Goal: Task Accomplishment & Management: Use online tool/utility

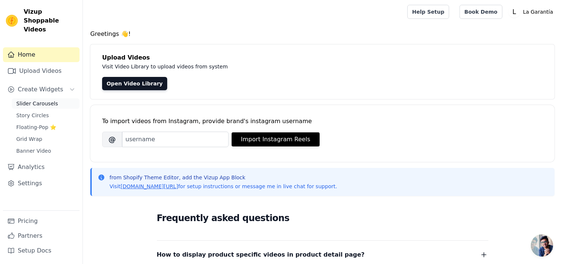
click at [34, 100] on span "Slider Carousels" at bounding box center [37, 103] width 42 height 7
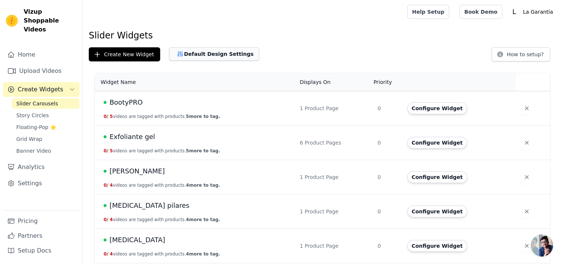
click at [197, 51] on button "Default Design Settings" at bounding box center [214, 53] width 90 height 13
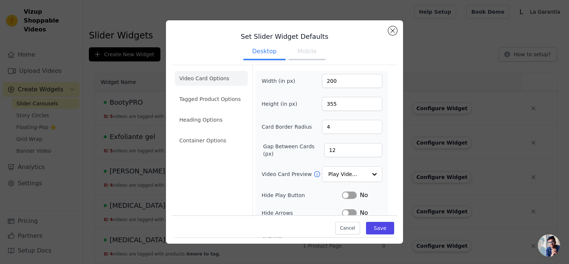
click at [299, 52] on button "Mobile" at bounding box center [306, 52] width 37 height 16
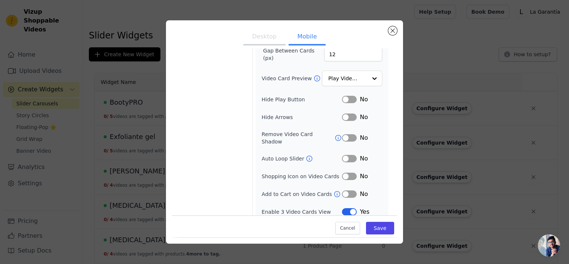
scroll to position [96, 0]
click at [339, 79] on input "Video Card Preview" at bounding box center [347, 78] width 38 height 15
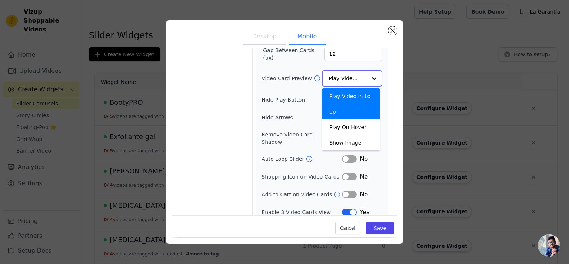
click at [339, 79] on input "Video Card Preview" at bounding box center [347, 78] width 38 height 15
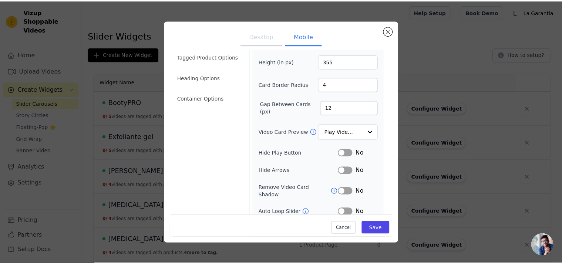
scroll to position [0, 0]
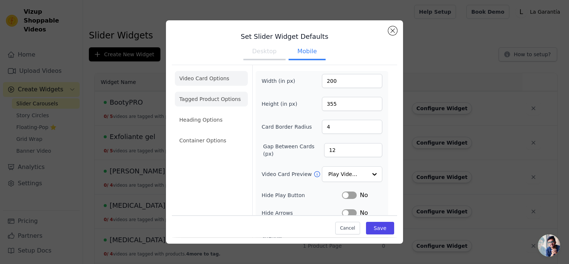
click at [219, 133] on li "Tagged Product Options" at bounding box center [211, 140] width 73 height 15
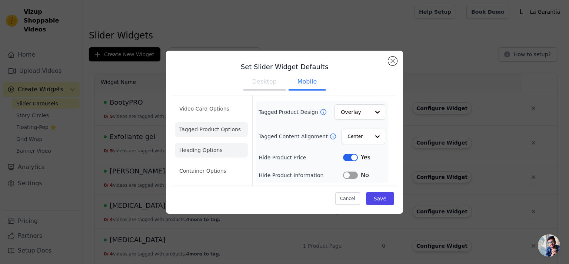
click at [202, 151] on li "Heading Options" at bounding box center [211, 150] width 73 height 15
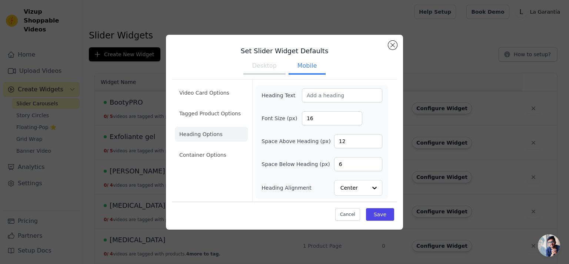
click at [200, 157] on li "Container Options" at bounding box center [211, 155] width 73 height 15
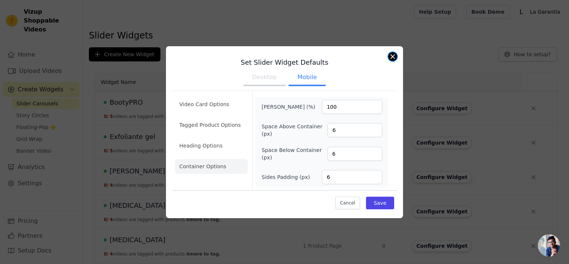
click at [389, 57] on button "Close modal" at bounding box center [392, 56] width 9 height 9
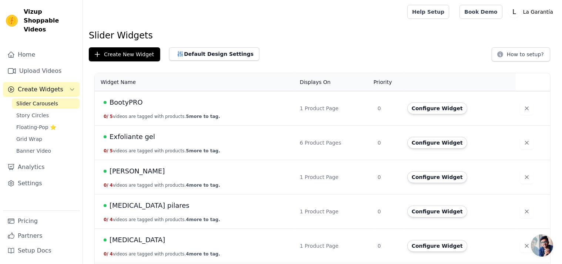
click at [133, 137] on span "Exfoliante gel" at bounding box center [133, 137] width 46 height 10
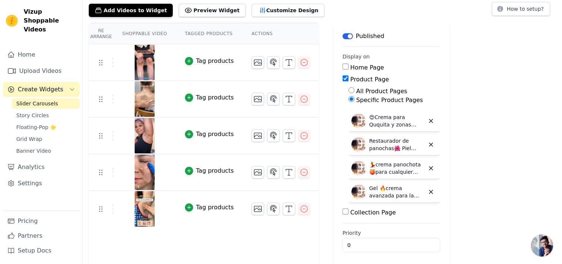
scroll to position [47, 0]
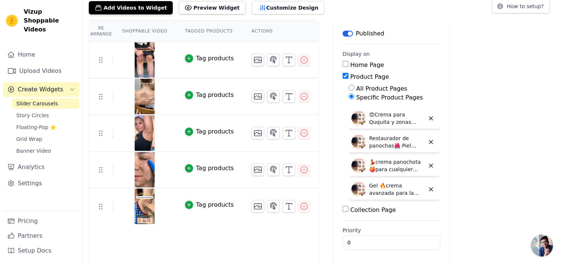
click at [33, 100] on span "Slider Carousels" at bounding box center [37, 103] width 42 height 7
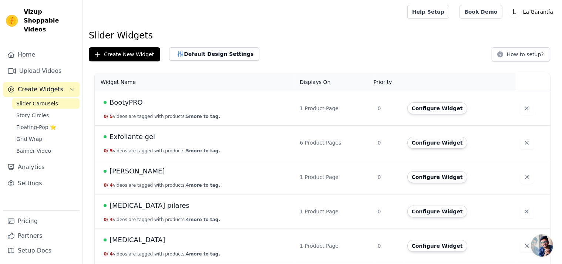
click at [123, 138] on span "Exfoliante gel" at bounding box center [133, 137] width 46 height 10
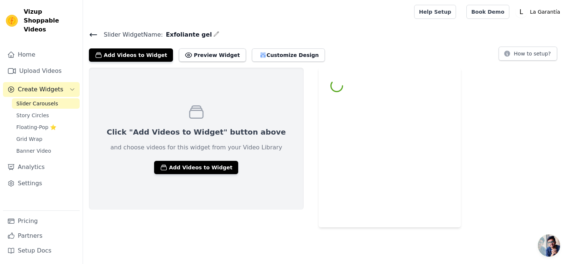
click at [92, 34] on icon at bounding box center [93, 34] width 9 height 9
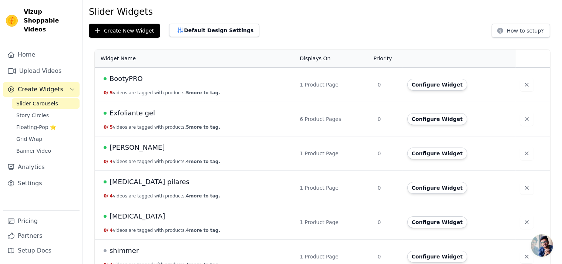
scroll to position [36, 0]
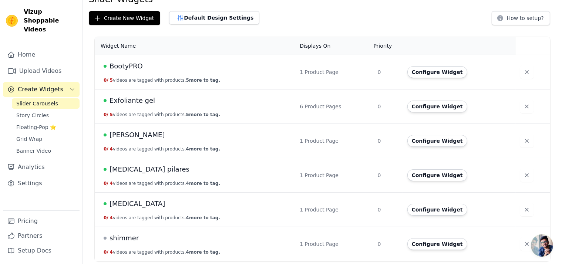
click at [127, 100] on span "Exfoliante gel" at bounding box center [133, 101] width 46 height 10
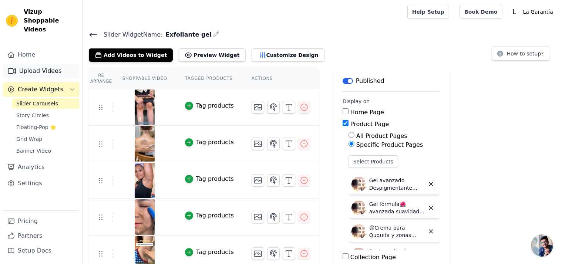
click at [30, 64] on link "Upload Videos" at bounding box center [41, 71] width 77 height 15
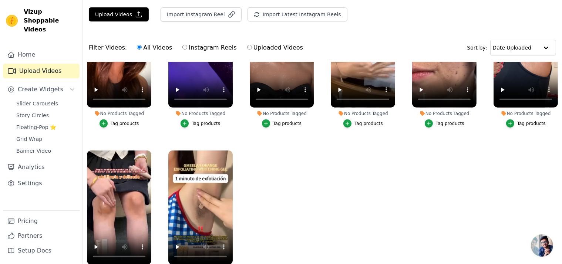
scroll to position [37, 0]
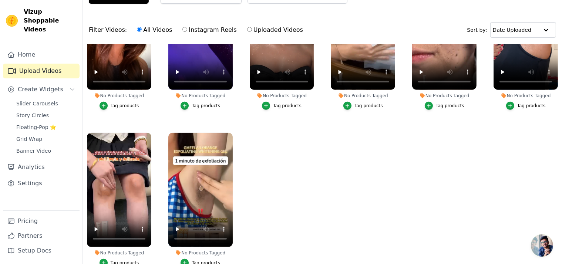
click at [322, 202] on ul "No Products Tagged Tag products No Products Tagged Tag products No Products Tag…" at bounding box center [322, 164] width 479 height 241
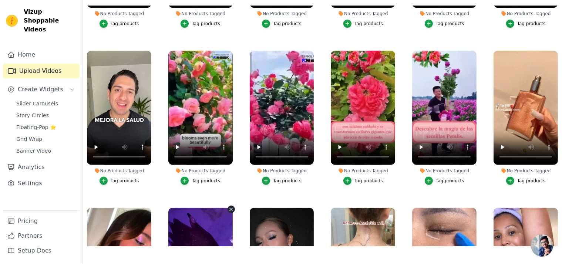
scroll to position [249, 0]
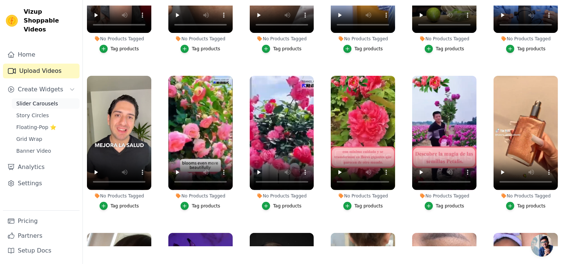
click at [37, 100] on span "Slider Carousels" at bounding box center [37, 103] width 42 height 7
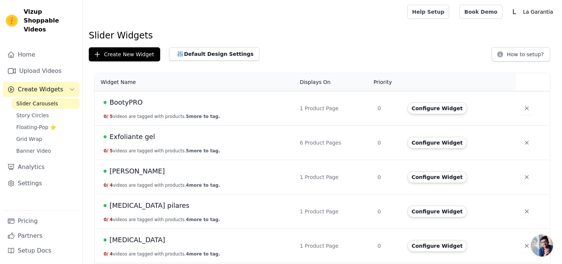
click at [127, 136] on span "Exfoliante gel" at bounding box center [133, 137] width 46 height 10
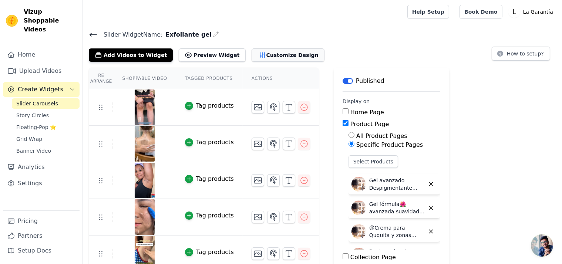
click at [255, 55] on button "Customize Design" at bounding box center [288, 54] width 73 height 13
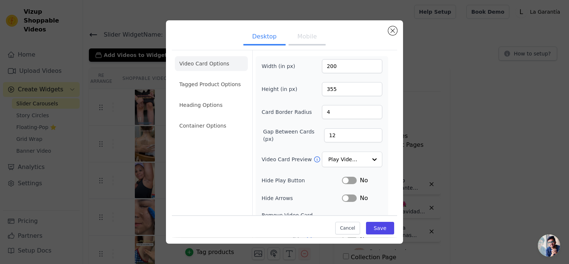
click at [297, 35] on button "Mobile" at bounding box center [306, 37] width 37 height 16
click at [371, 231] on button "Save" at bounding box center [380, 228] width 28 height 13
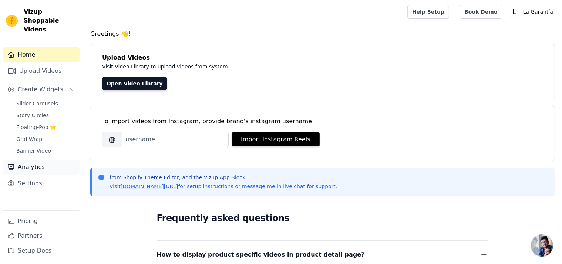
click at [26, 160] on link "Analytics" at bounding box center [41, 167] width 77 height 15
